Goal: Transaction & Acquisition: Purchase product/service

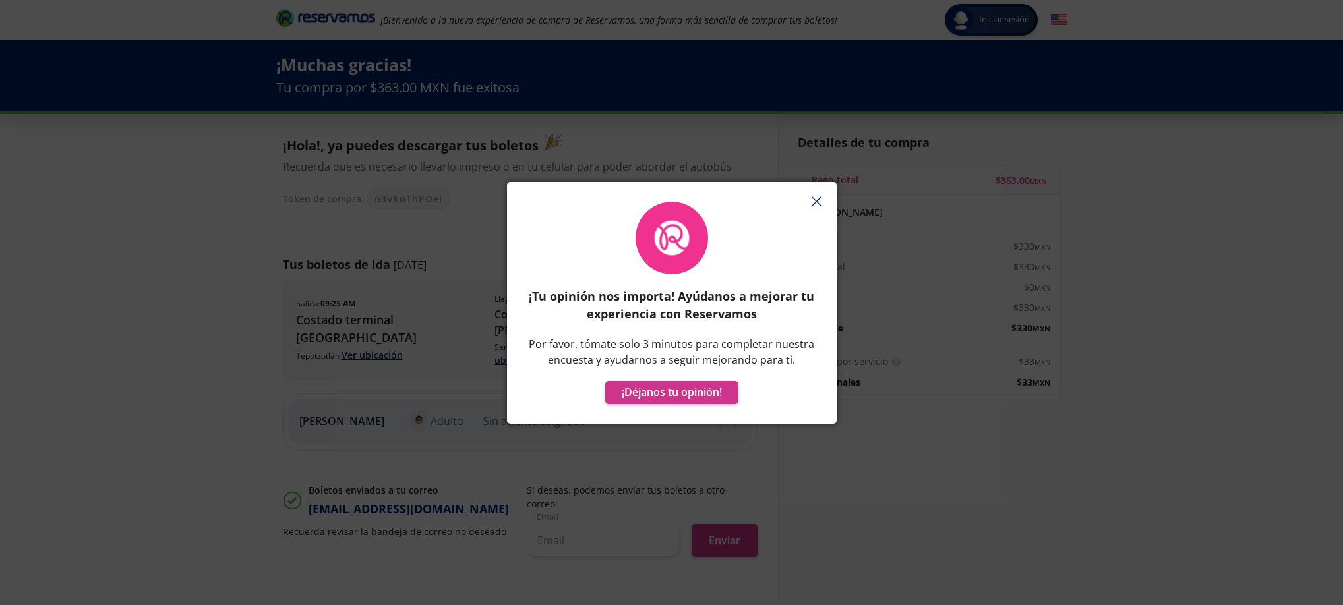
click at [289, 266] on div "¡Tu opinión nos importa! Ayúdanos a mejorar tu experiencia con Reservamos Por f…" at bounding box center [671, 302] width 1343 height 605
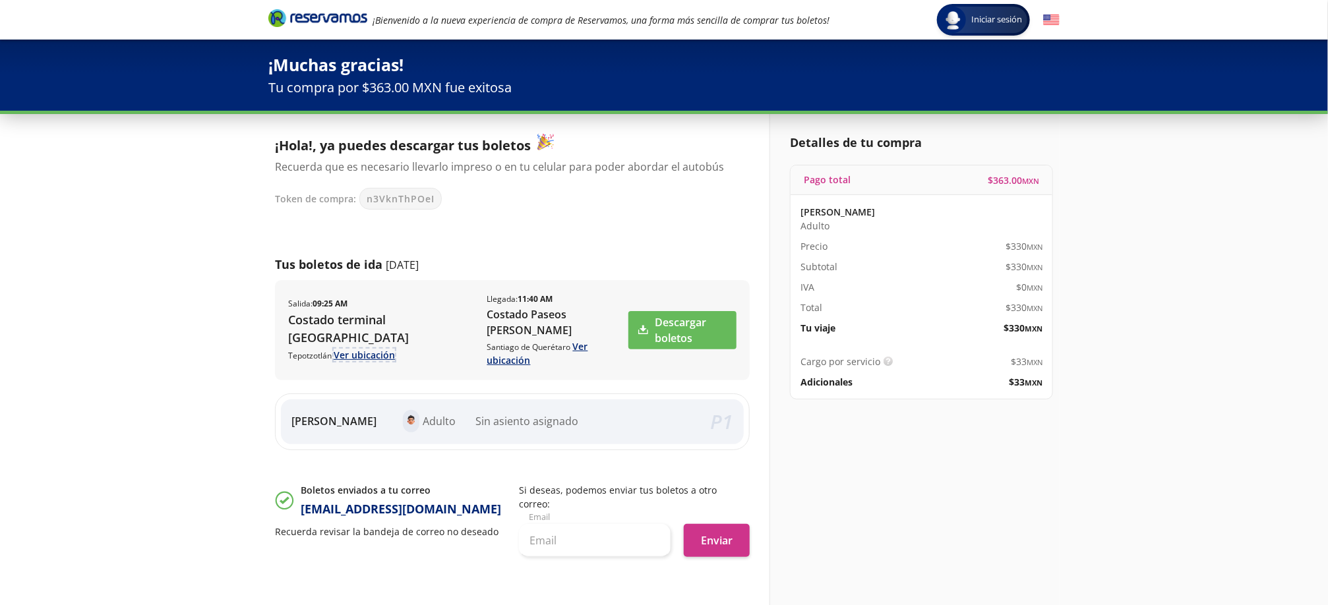
click at [388, 348] on p "[GEOGRAPHIC_DATA] Ver ubicación" at bounding box center [381, 355] width 186 height 14
click at [374, 356] on link "Ver ubicación" at bounding box center [364, 355] width 61 height 13
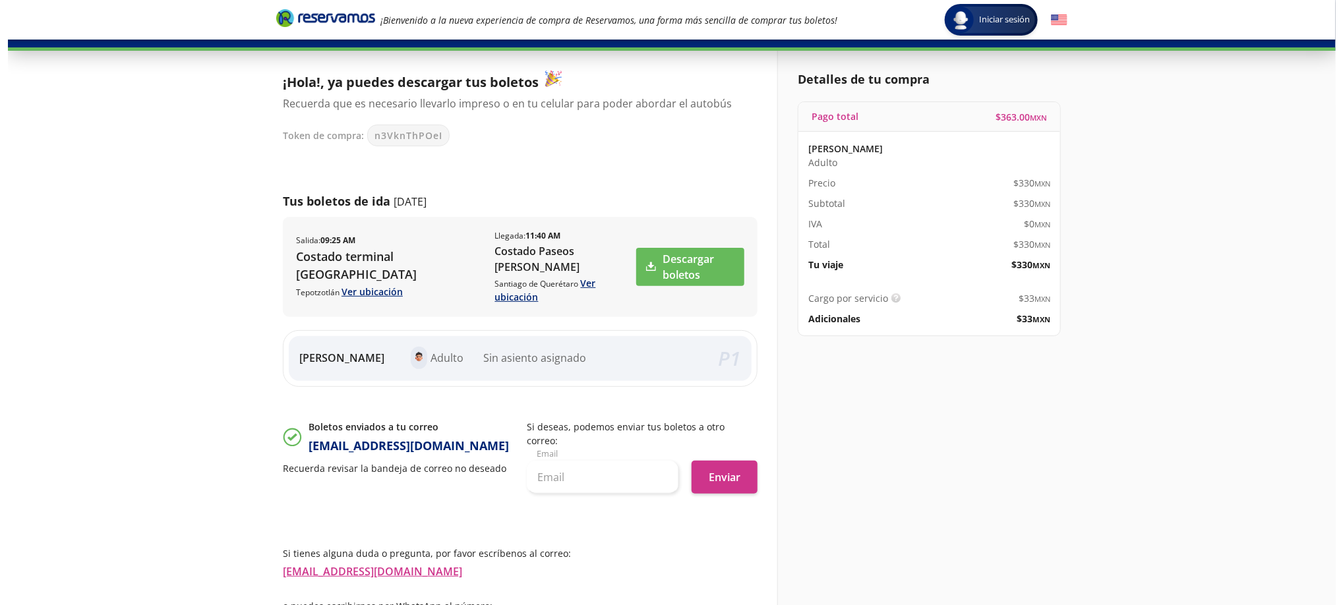
scroll to position [99, 0]
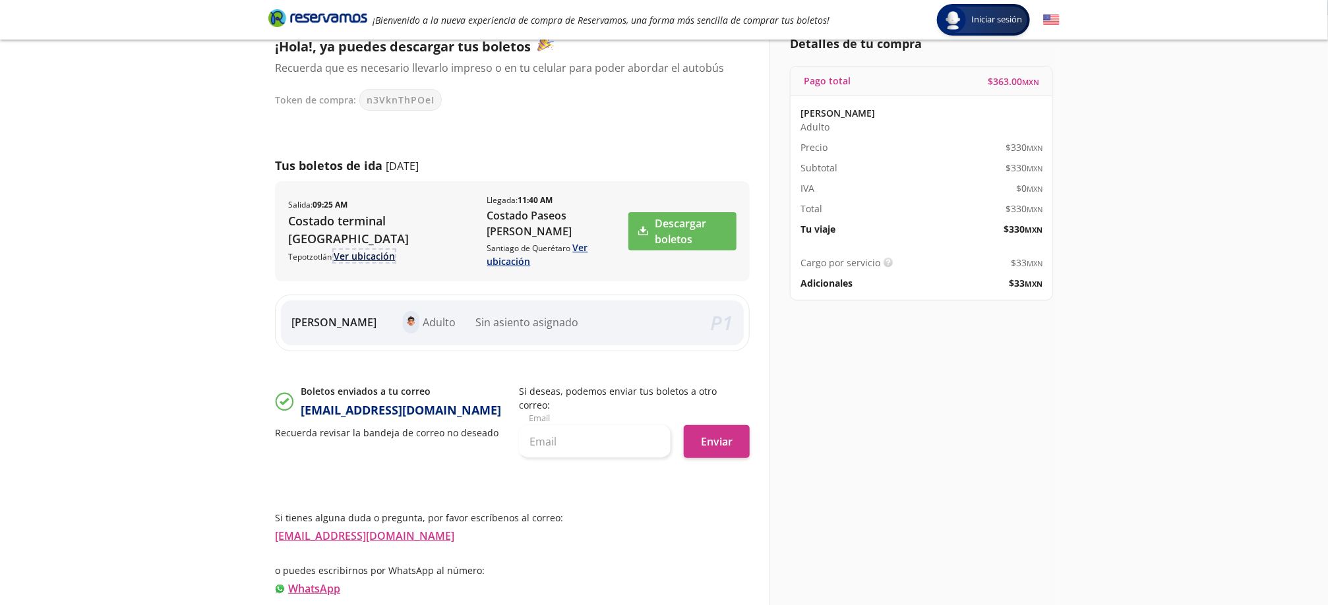
click at [361, 253] on link "Ver ubicación" at bounding box center [364, 256] width 61 height 13
